Goal: Transaction & Acquisition: Book appointment/travel/reservation

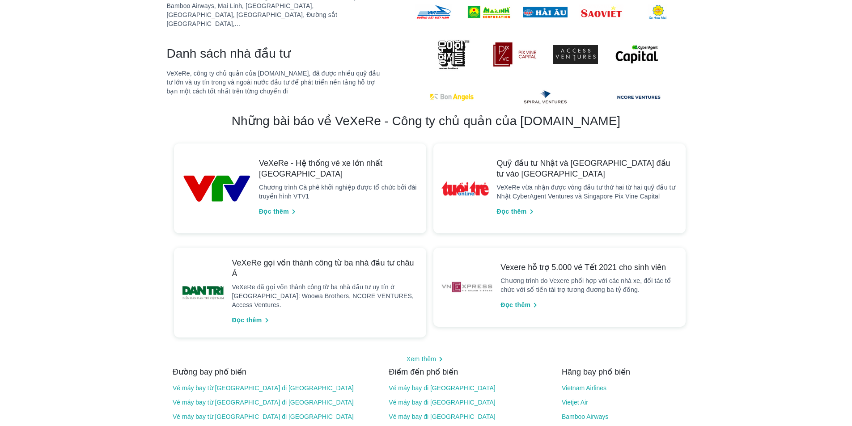
scroll to position [750, 0]
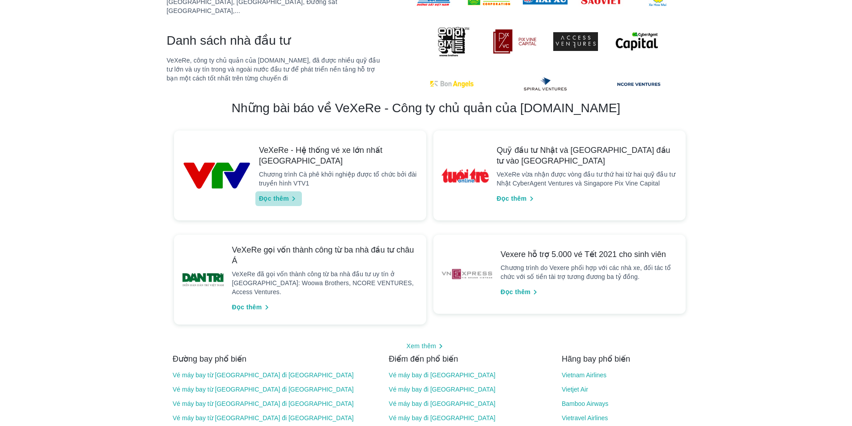
click at [271, 194] on span "Đọc thêm" at bounding box center [274, 198] width 30 height 9
click at [515, 288] on span "Đọc thêm" at bounding box center [515, 292] width 30 height 9
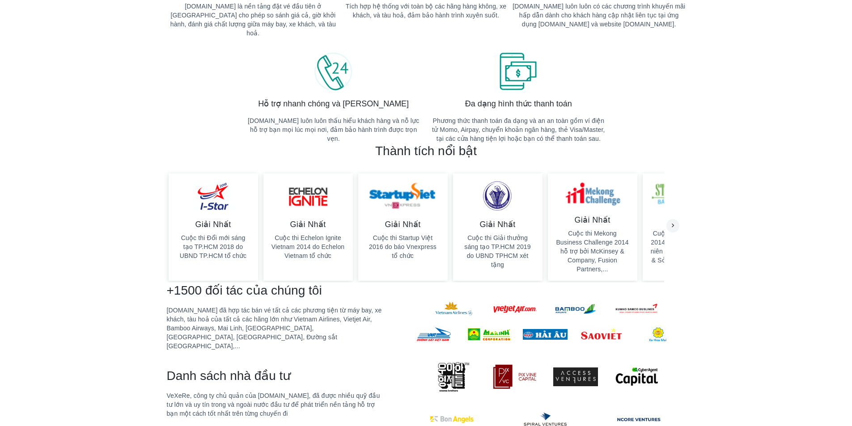
scroll to position [417, 0]
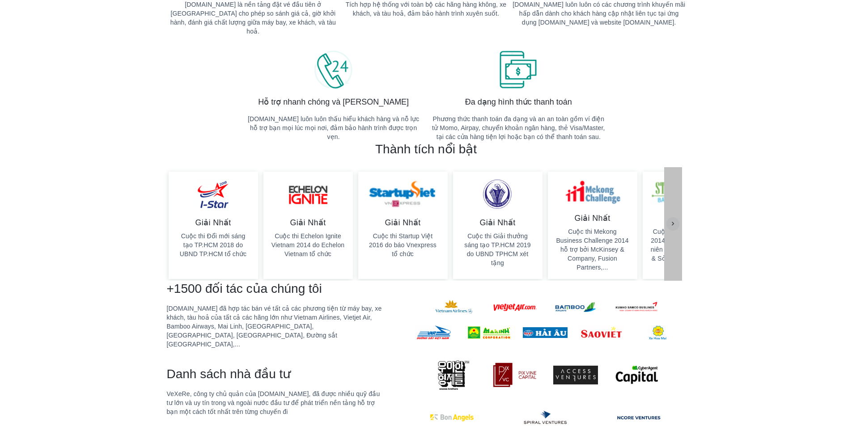
click at [676, 217] on icon at bounding box center [672, 223] width 13 height 13
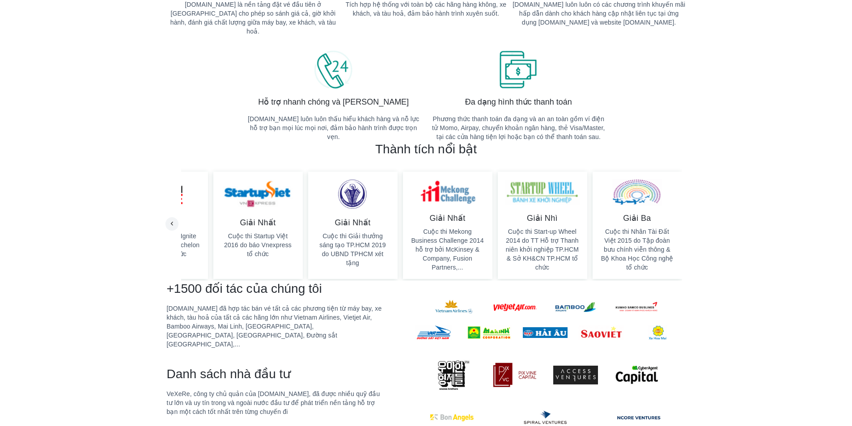
click at [174, 217] on icon at bounding box center [171, 223] width 13 height 13
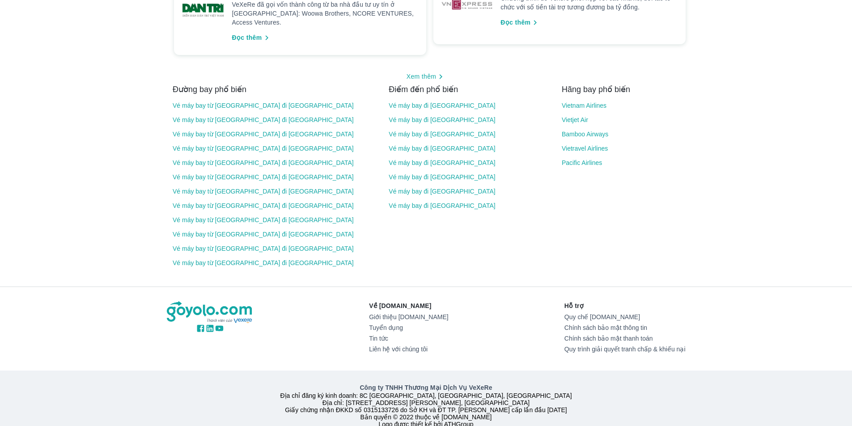
scroll to position [1038, 0]
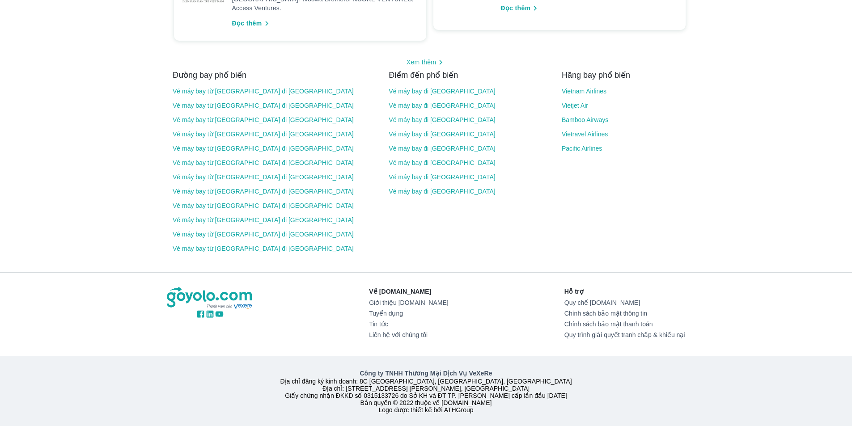
click at [402, 299] on link "Giới thiệu [DOMAIN_NAME]" at bounding box center [408, 302] width 79 height 7
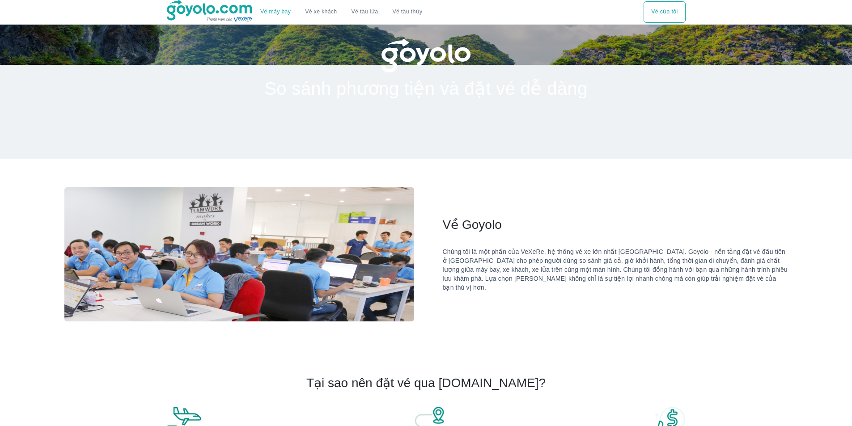
click at [216, 9] on img at bounding box center [210, 11] width 87 height 22
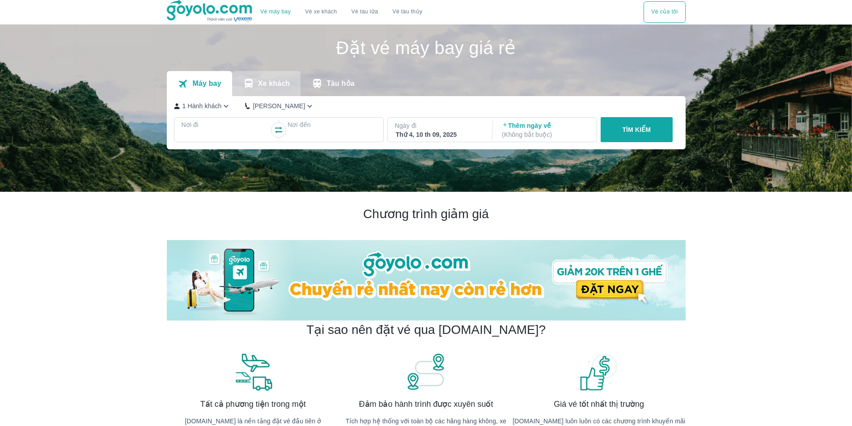
click at [276, 81] on p "Xe khách" at bounding box center [274, 83] width 32 height 9
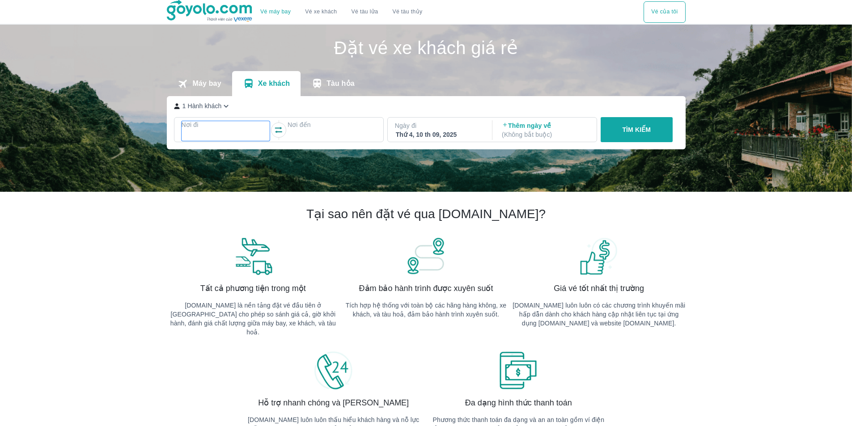
click at [186, 125] on p "Nơi đi" at bounding box center [226, 124] width 89 height 9
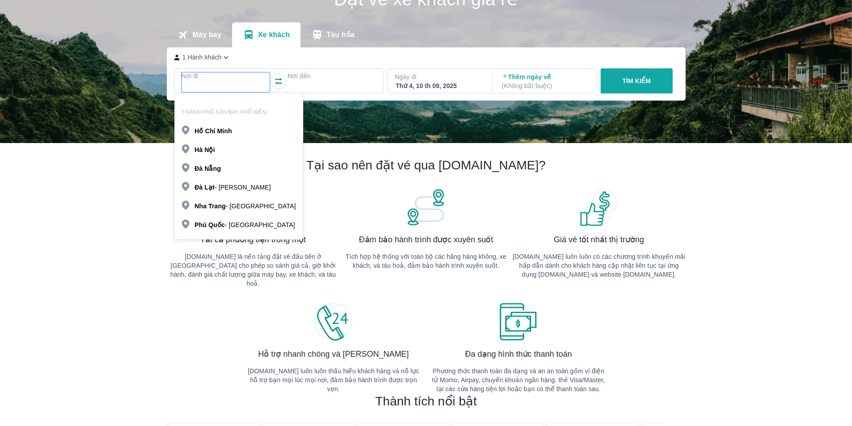
scroll to position [51, 0]
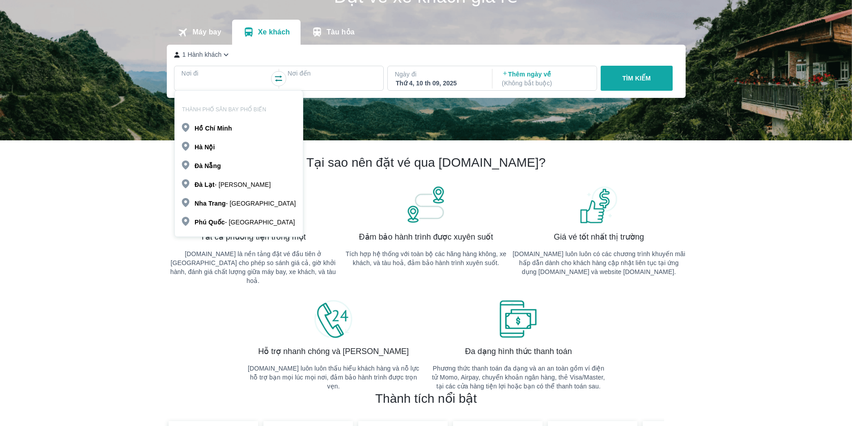
click at [214, 166] on b "Nẵng" at bounding box center [212, 165] width 17 height 7
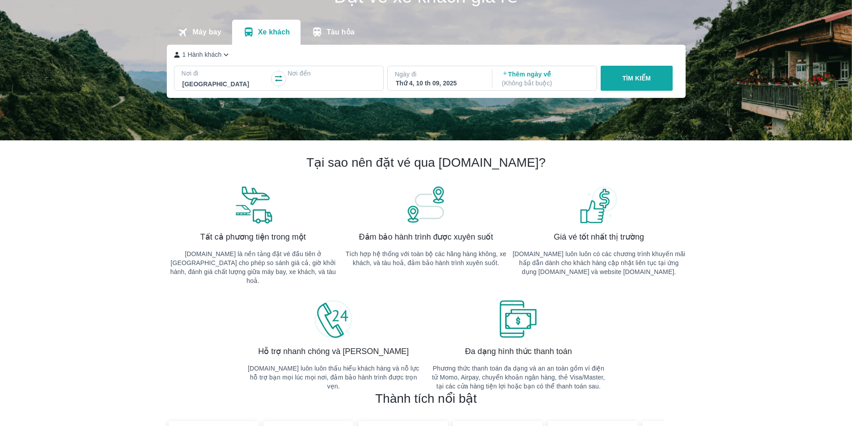
click at [303, 76] on p "Nơi đến" at bounding box center [332, 73] width 89 height 9
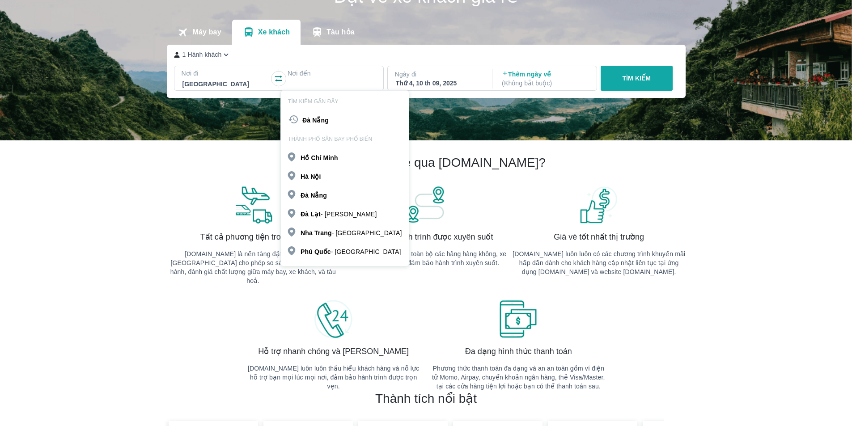
click at [309, 162] on p "[PERSON_NAME]" at bounding box center [320, 157] width 38 height 9
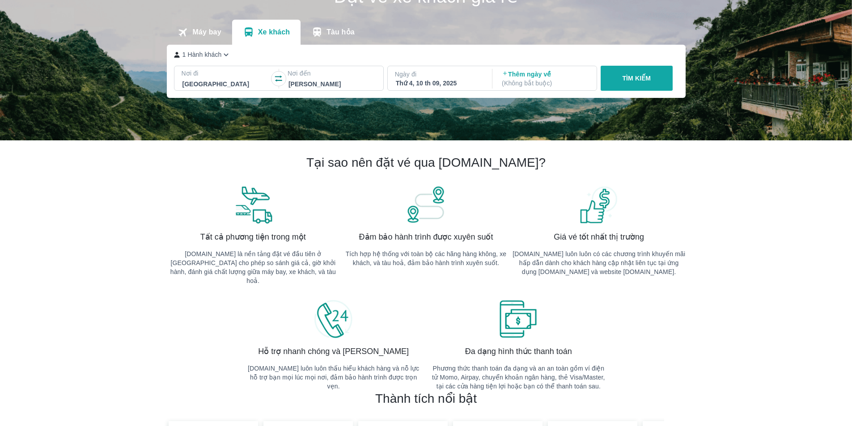
click at [444, 86] on div "Thứ 4, 10 th 09, 2025" at bounding box center [439, 83] width 87 height 9
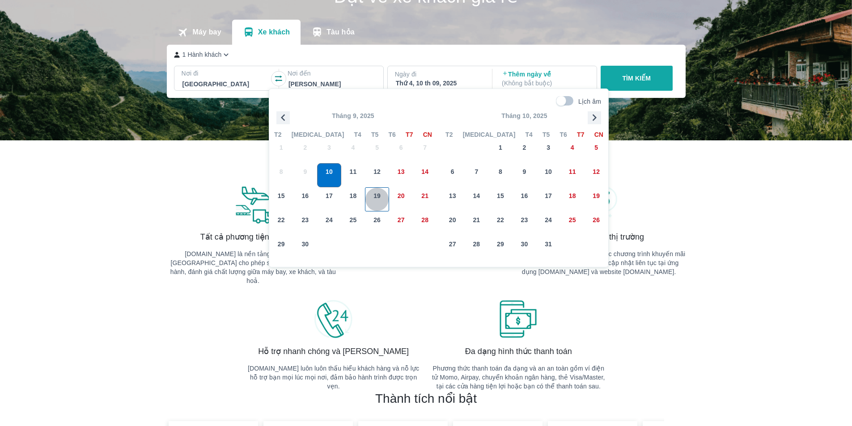
click at [377, 194] on span "19" at bounding box center [376, 195] width 7 height 9
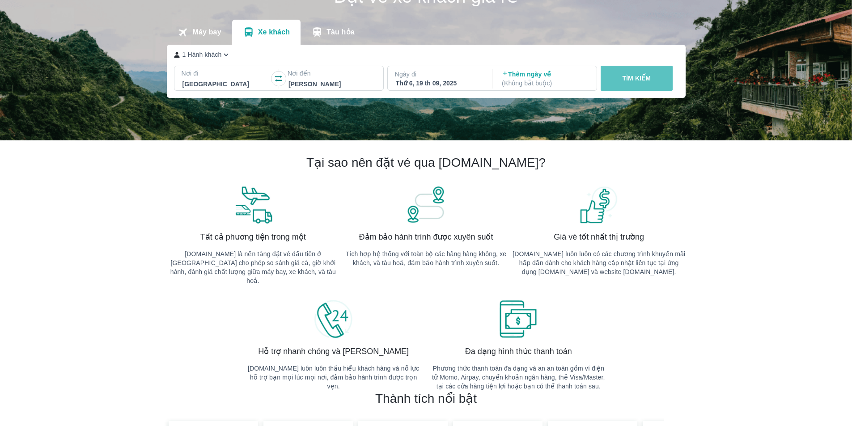
click at [622, 76] on p "TÌM KIẾM" at bounding box center [636, 78] width 29 height 9
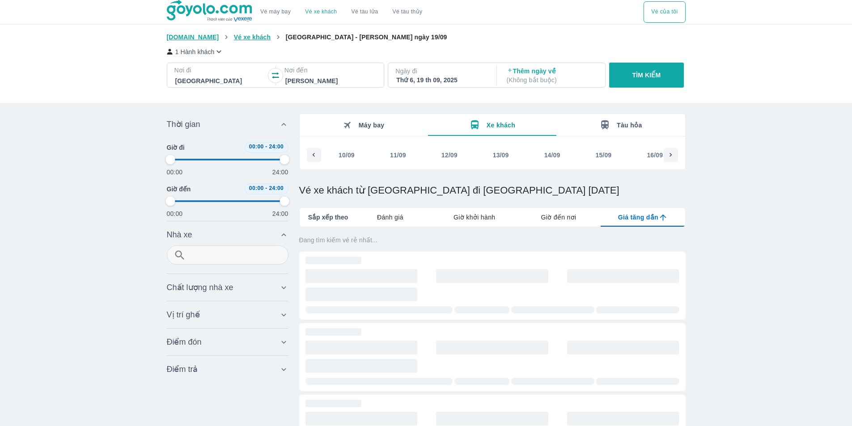
scroll to position [0, 186]
type input "97.9166666666667"
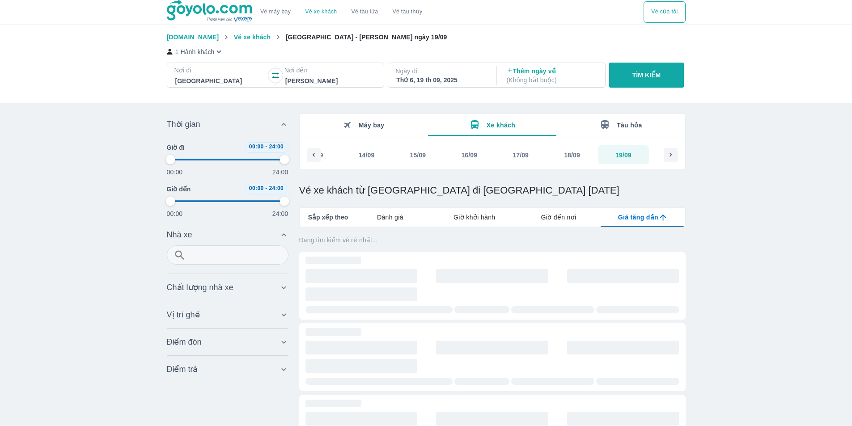
type input "97.9166666666667"
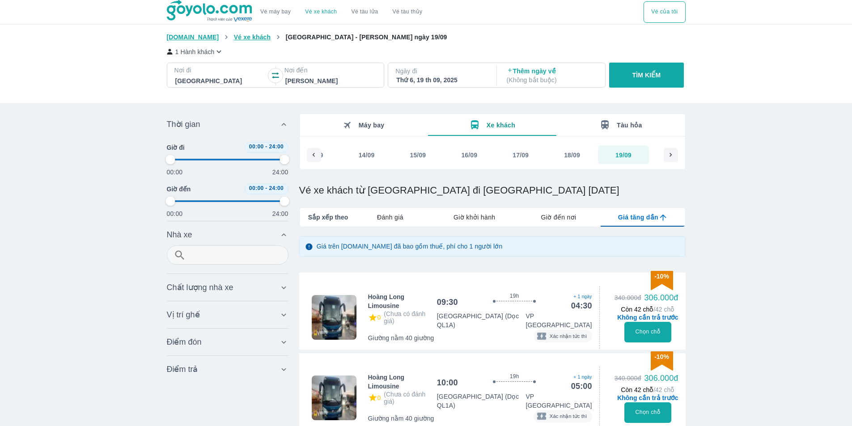
type input "97.9166666666667"
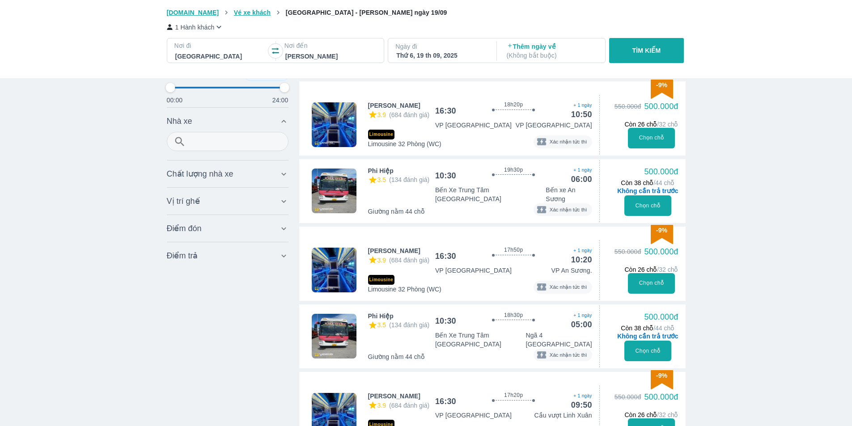
scroll to position [754, 0]
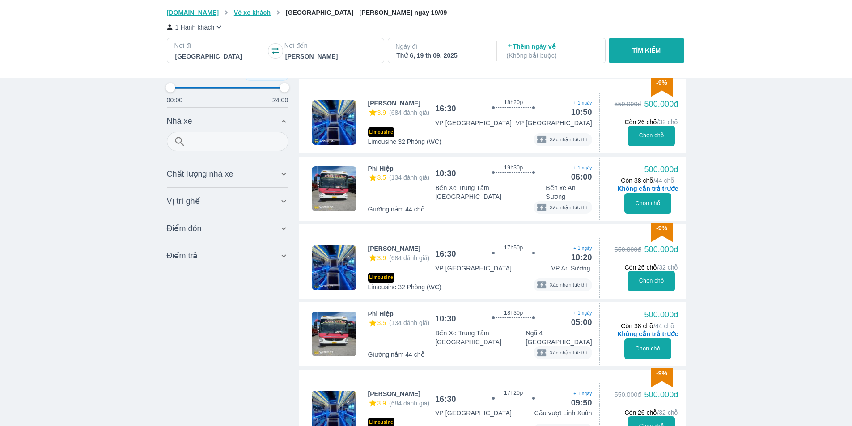
type input "97.9166666666667"
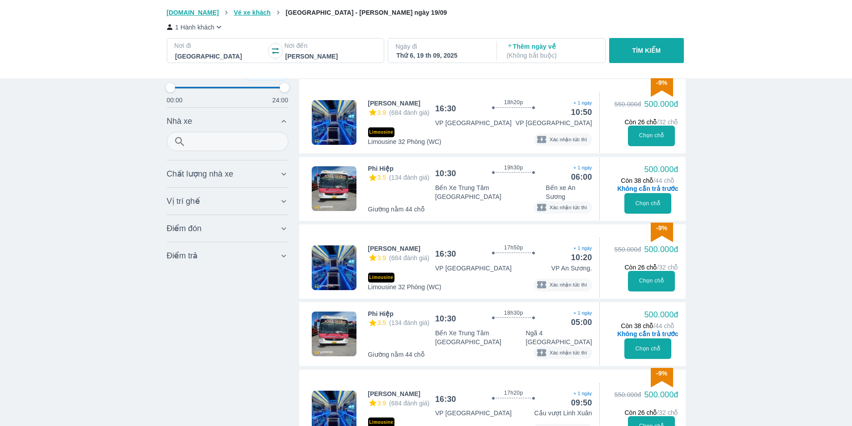
type input "97.9166666666667"
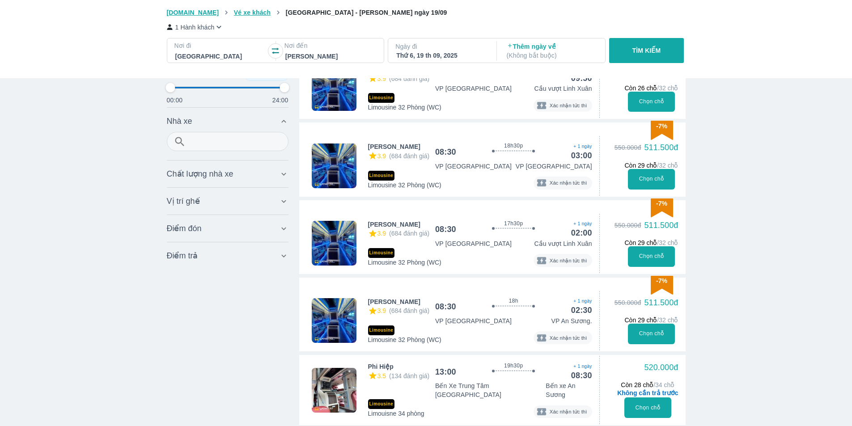
scroll to position [1089, 0]
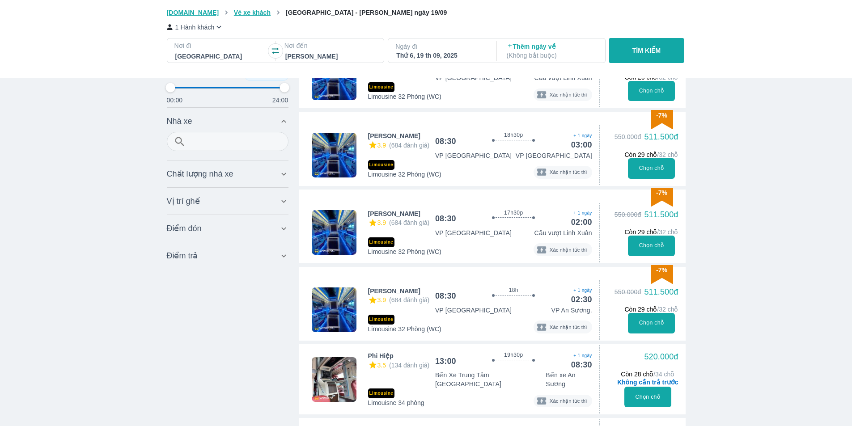
type input "97.9166666666667"
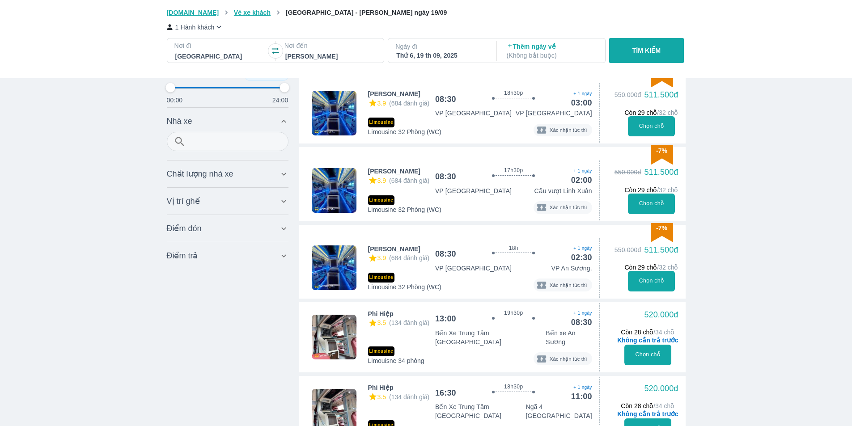
type input "97.9166666666667"
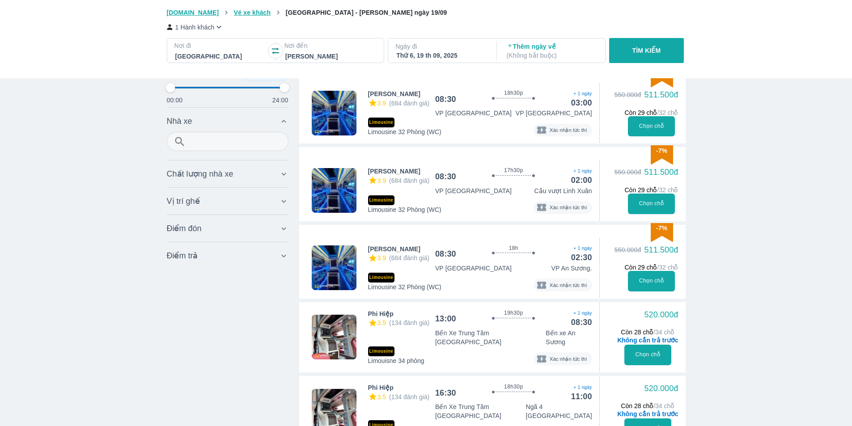
type input "97.9166666666667"
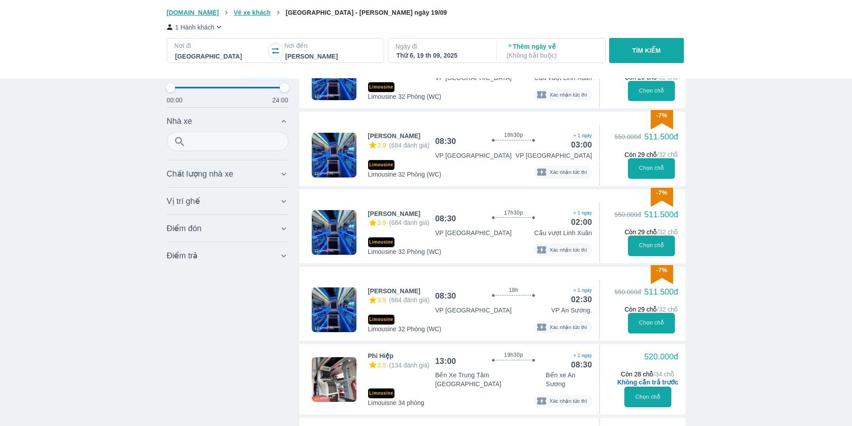
type input "97.9166666666667"
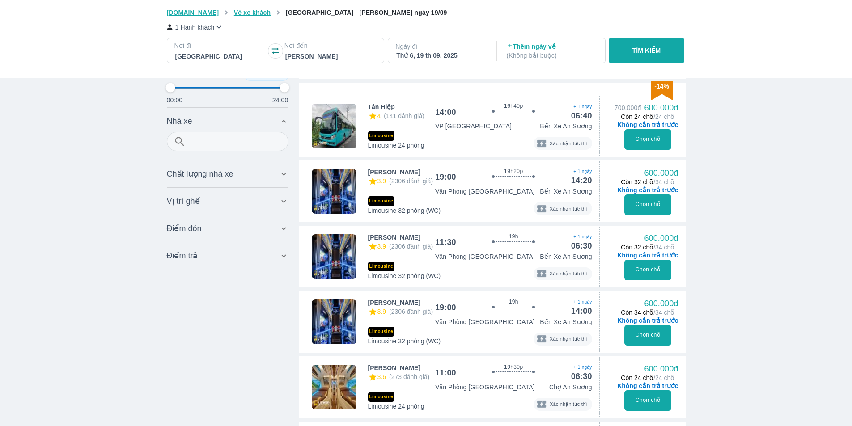
scroll to position [2055, 0]
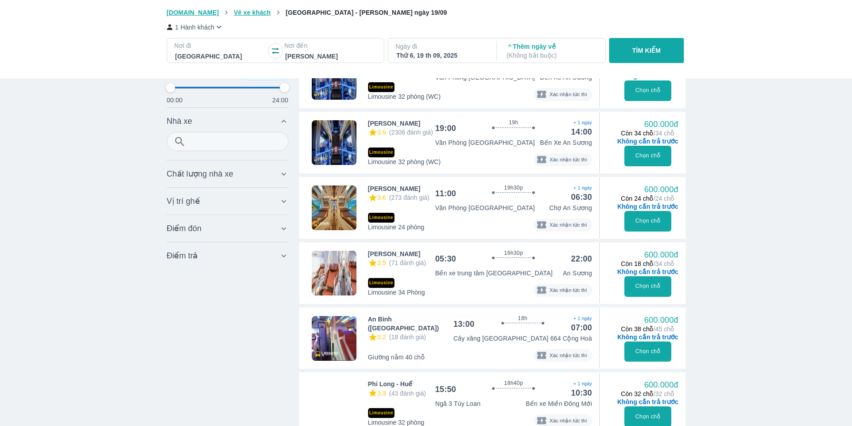
type input "97.9166666666667"
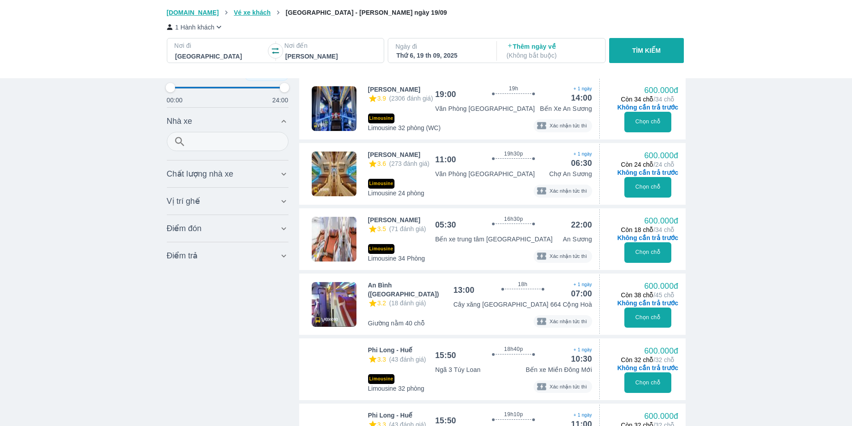
type input "97.9166666666667"
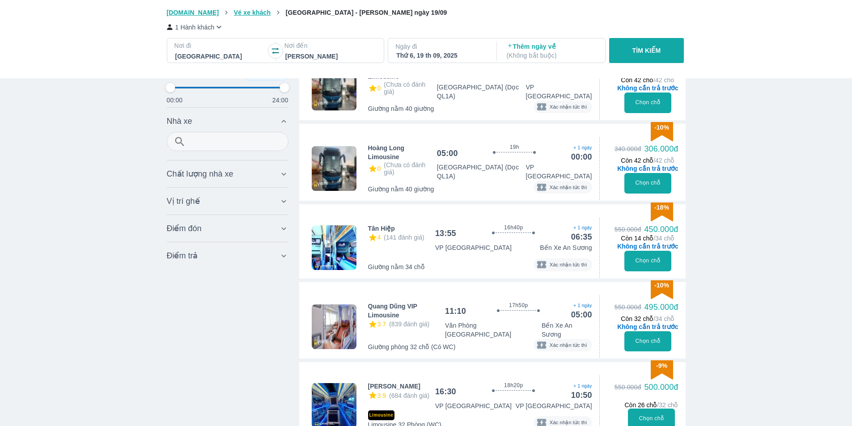
scroll to position [364, 0]
